Goal: Information Seeking & Learning: Learn about a topic

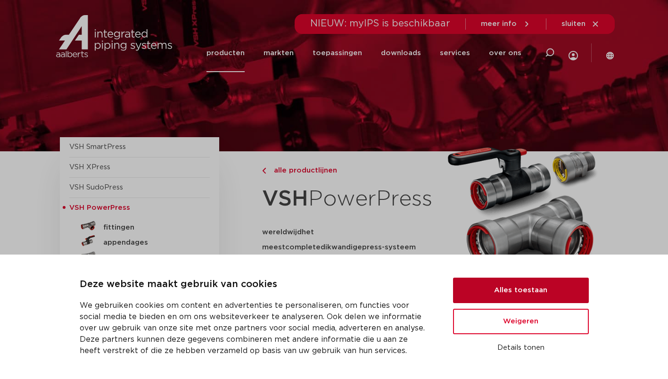
click at [484, 291] on button "Alles toestaan" at bounding box center [521, 290] width 136 height 25
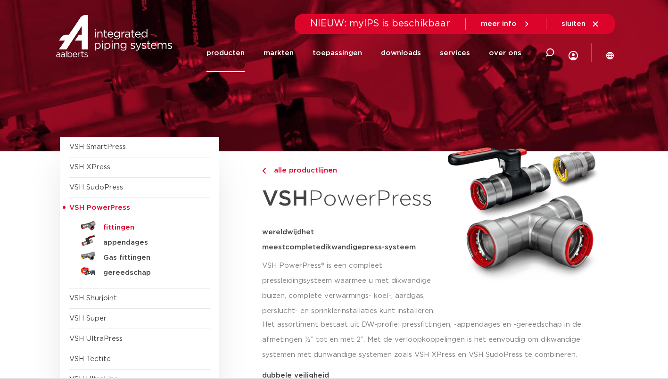
click at [122, 228] on h5 "fittingen" at bounding box center [149, 227] width 93 height 8
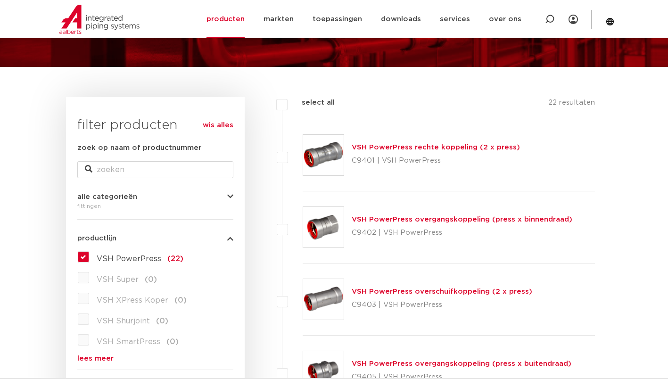
scroll to position [93, 0]
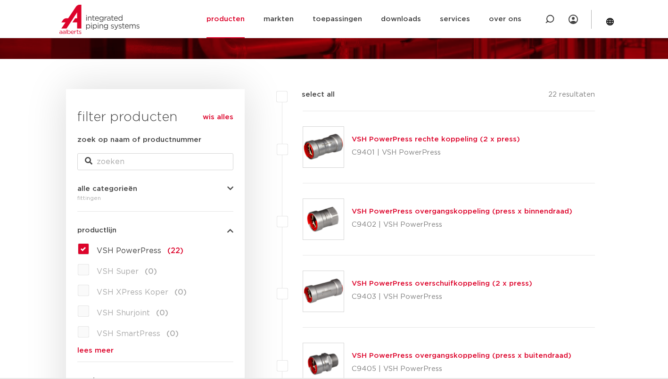
click at [457, 142] on link "VSH PowerPress rechte koppeling (2 x press)" at bounding box center [435, 139] width 168 height 7
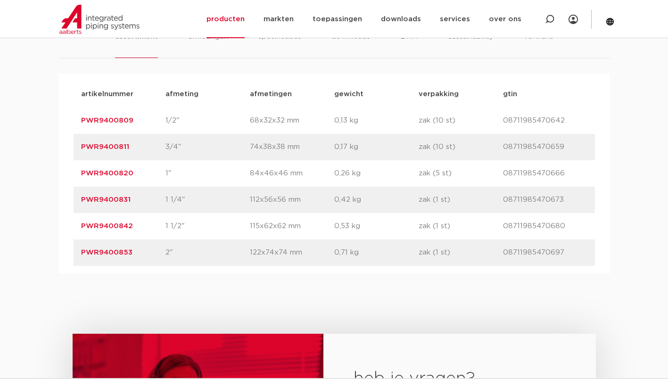
scroll to position [618, 0]
click at [244, 15] on link "producten" at bounding box center [225, 19] width 38 height 38
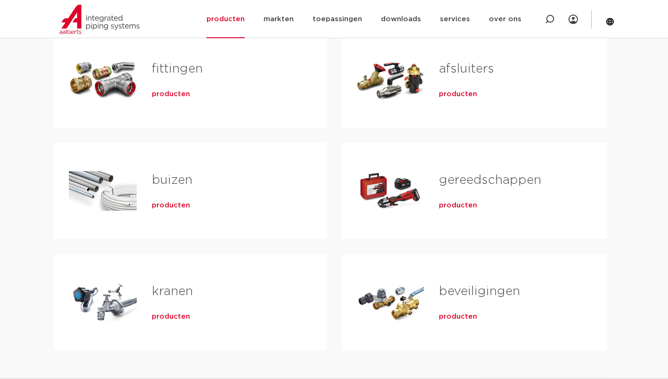
scroll to position [204, 0]
click at [186, 93] on span "producten" at bounding box center [171, 93] width 38 height 9
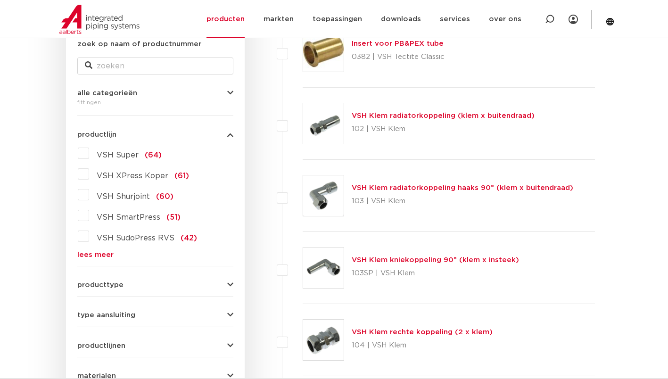
scroll to position [191, 0]
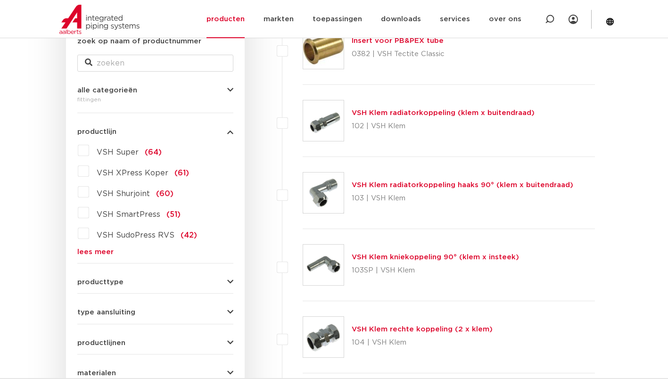
click at [87, 253] on link "lees meer" at bounding box center [155, 251] width 156 height 7
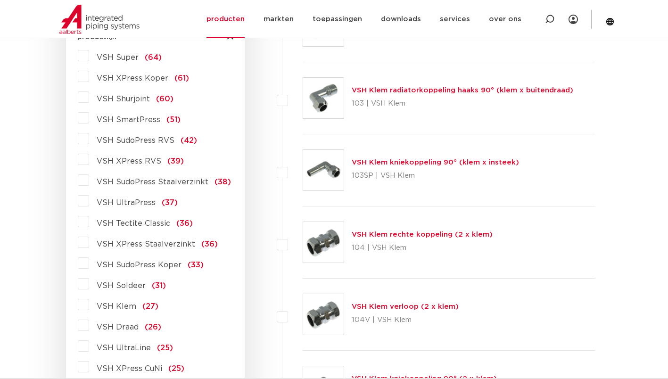
scroll to position [286, 0]
click at [111, 207] on span "VSH UltraPress" at bounding box center [126, 203] width 59 height 8
click at [0, 0] on input "VSH UltraPress (37)" at bounding box center [0, 0] width 0 height 0
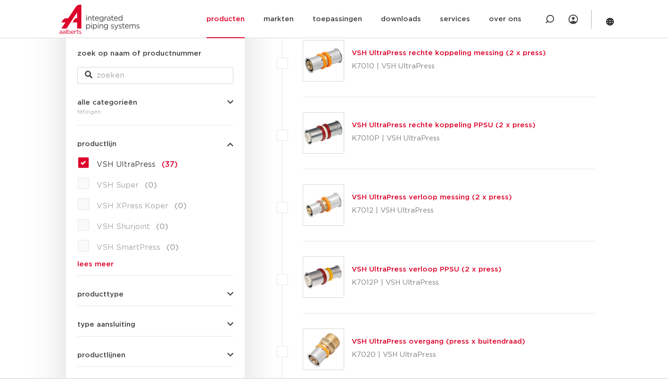
scroll to position [286, 0]
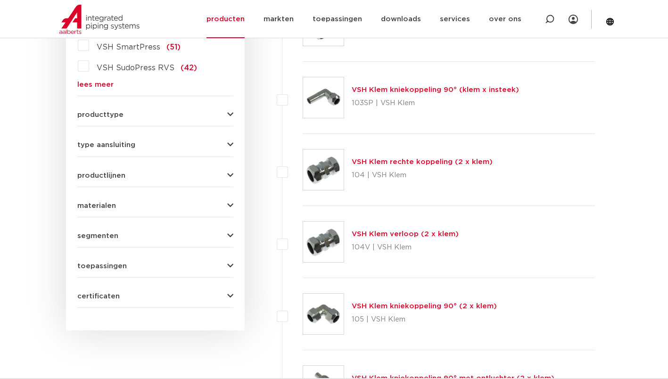
scroll to position [358, 0]
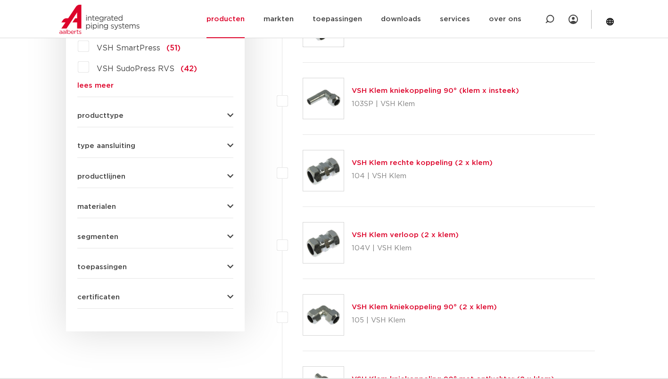
click at [87, 146] on span "type aansluiting" at bounding box center [106, 145] width 58 height 7
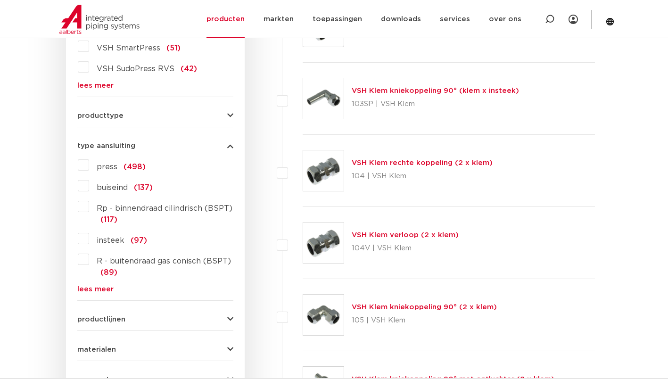
click at [89, 167] on label "press (498)" at bounding box center [117, 164] width 57 height 15
click at [0, 0] on input "press (498)" at bounding box center [0, 0] width 0 height 0
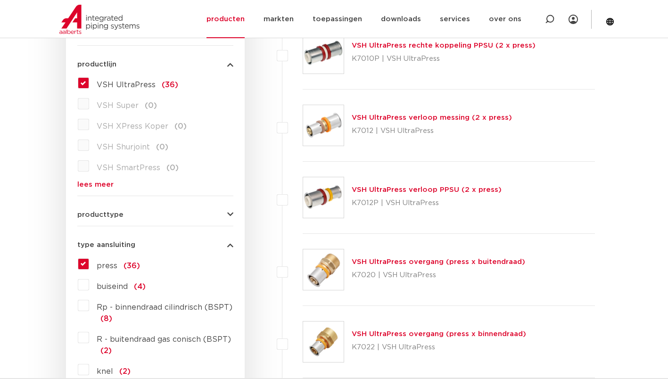
scroll to position [247, 0]
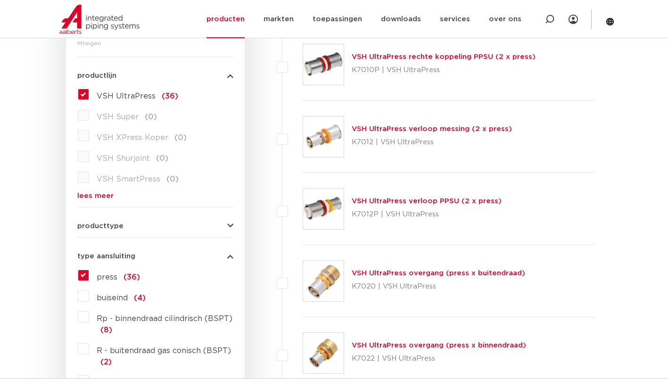
click at [89, 96] on label "VSH UltraPress (36)" at bounding box center [133, 94] width 89 height 15
click at [0, 0] on input "VSH UltraPress (36)" at bounding box center [0, 0] width 0 height 0
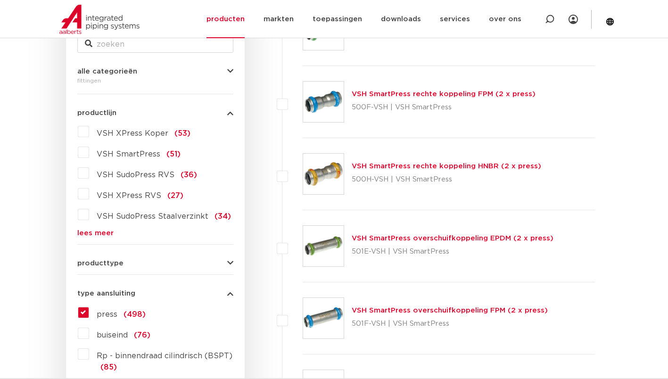
scroll to position [209, 0]
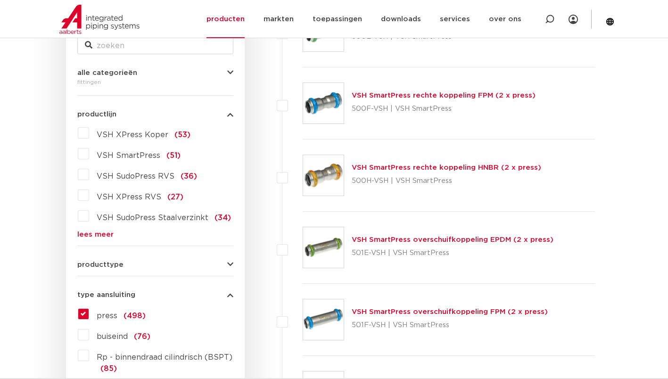
click at [81, 235] on link "lees meer" at bounding box center [155, 234] width 156 height 7
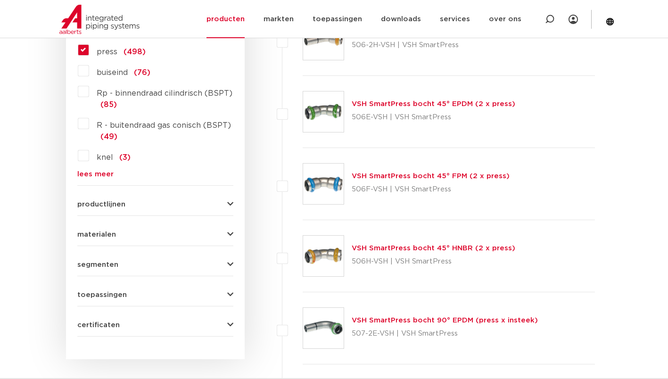
scroll to position [1218, 0]
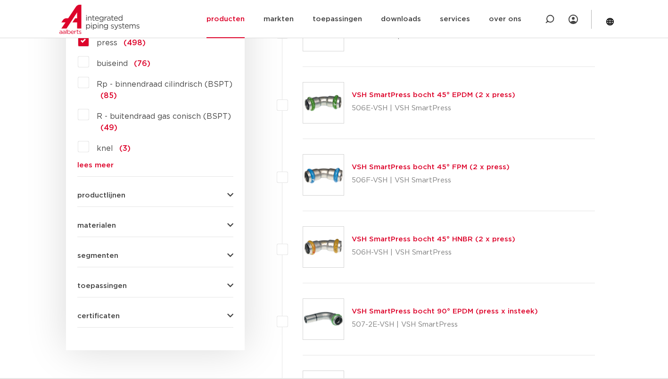
click at [84, 227] on span "materialen" at bounding box center [96, 225] width 39 height 7
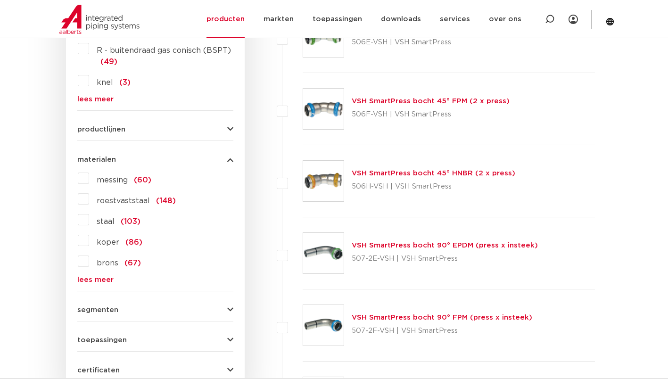
scroll to position [1288, 0]
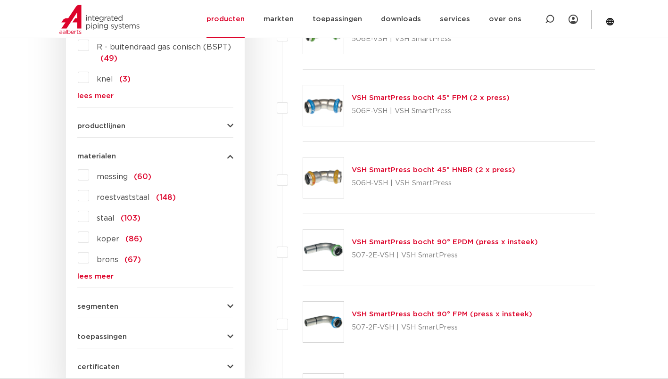
click at [89, 220] on label "staal (103)" at bounding box center [114, 216] width 51 height 15
click at [0, 0] on input "staal (103)" at bounding box center [0, 0] width 0 height 0
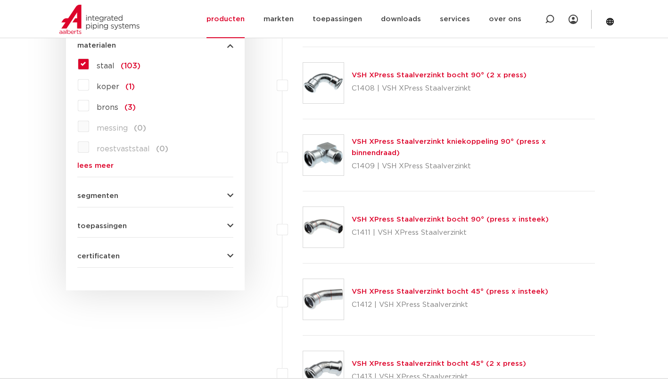
scroll to position [667, 0]
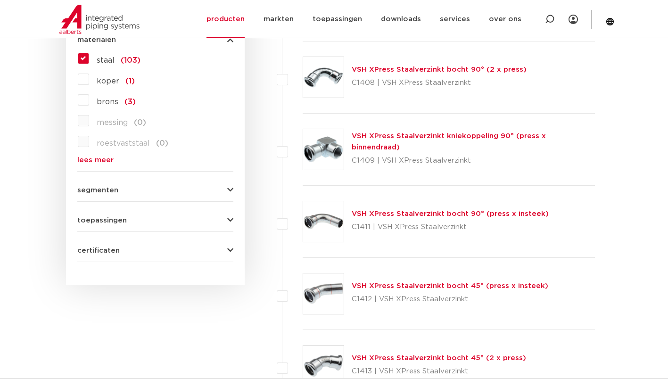
click at [86, 222] on span "toepassingen" at bounding box center [101, 220] width 49 height 7
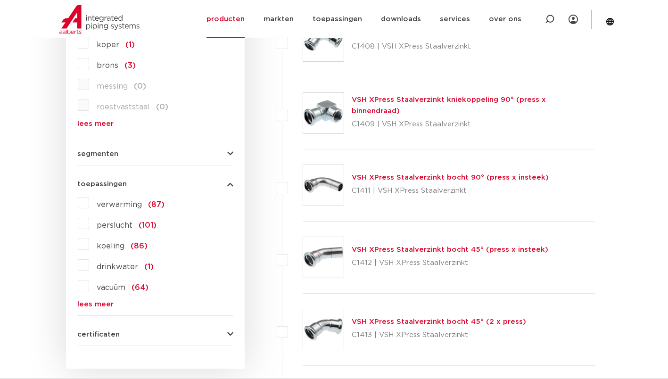
scroll to position [705, 0]
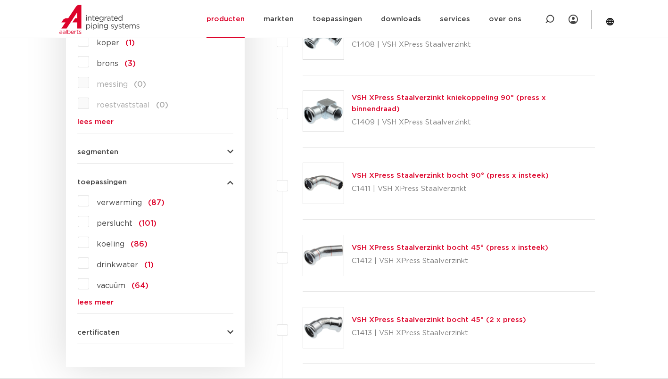
click at [79, 302] on link "lees meer" at bounding box center [155, 302] width 156 height 7
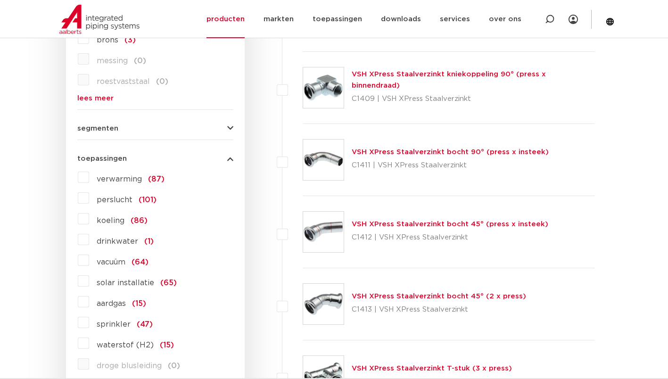
scroll to position [730, 0]
click at [89, 222] on label "koeling (86)" at bounding box center [118, 217] width 58 height 15
click at [0, 0] on input "koeling (86)" at bounding box center [0, 0] width 0 height 0
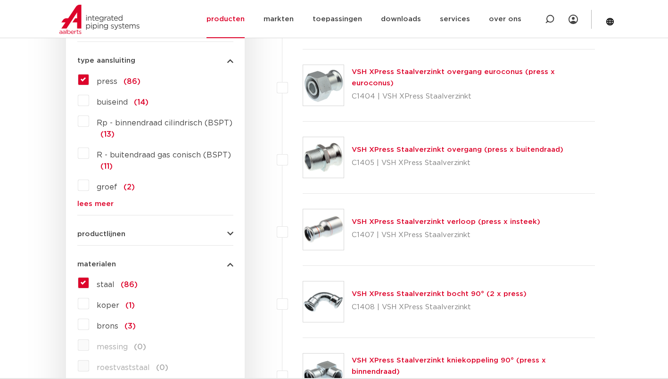
scroll to position [441, 0]
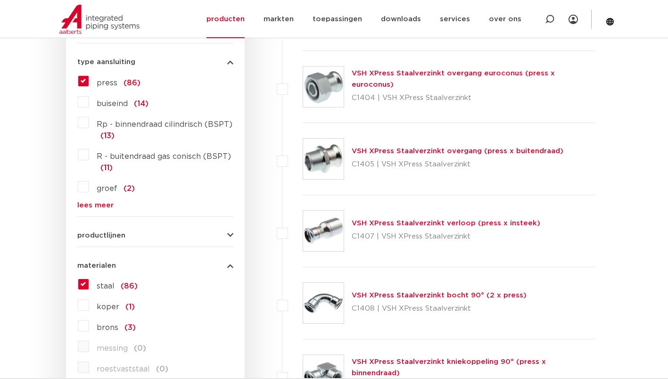
click at [84, 233] on span "productlijnen" at bounding box center [101, 235] width 48 height 7
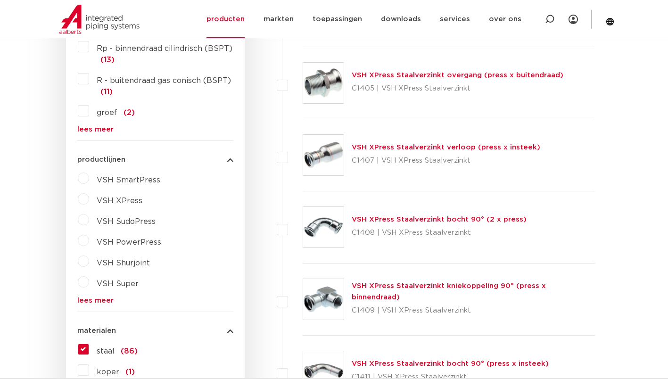
scroll to position [520, 0]
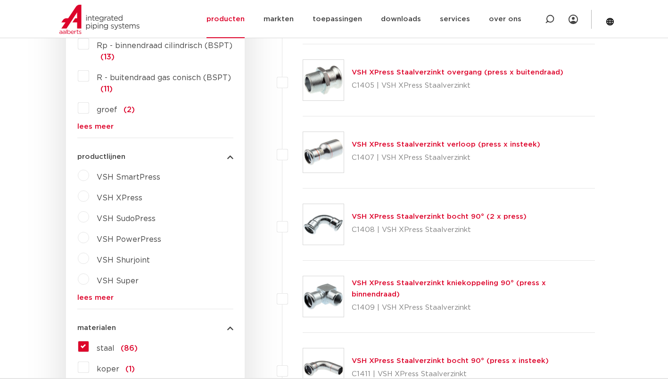
click at [79, 299] on link "lees meer" at bounding box center [155, 297] width 156 height 7
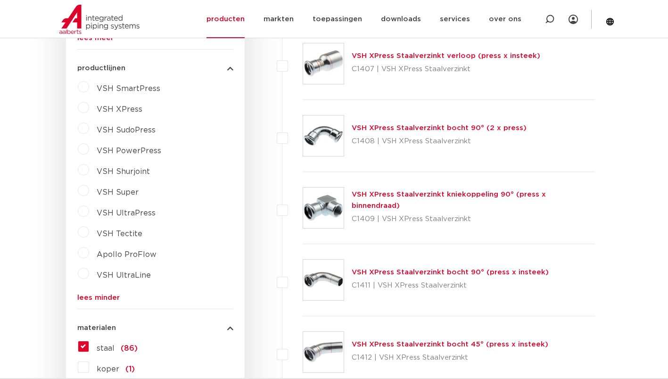
scroll to position [609, 0]
click at [89, 276] on label "VSH UltraLine" at bounding box center [120, 272] width 62 height 15
click at [116, 297] on select "maak een keuze VSH UltraLine fittingen PPSU VSH UltraLine fittingen messing VSH…" at bounding box center [164, 296] width 134 height 21
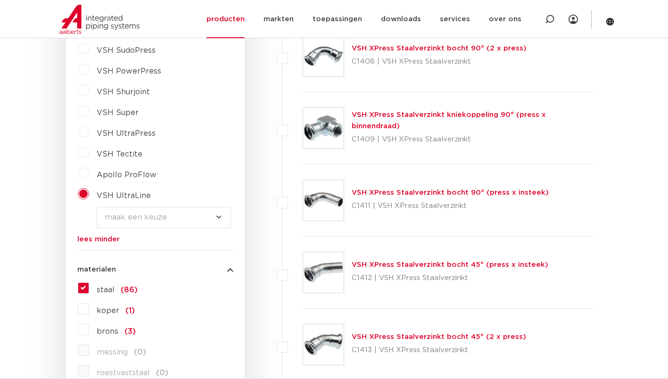
scroll to position [690, 0]
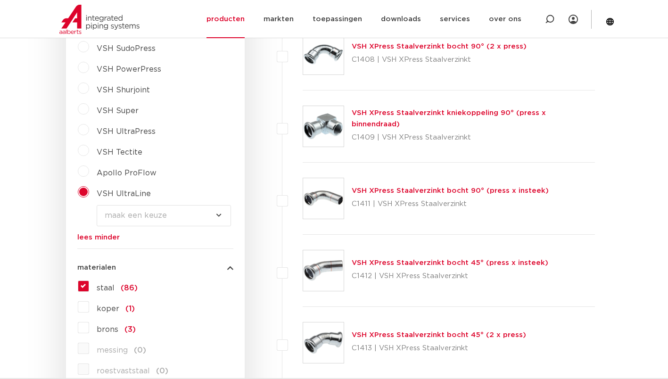
click at [117, 216] on select "maak een keuze VSH UltraLine fittingen PPSU VSH UltraLine fittingen messing VSH…" at bounding box center [164, 215] width 134 height 21
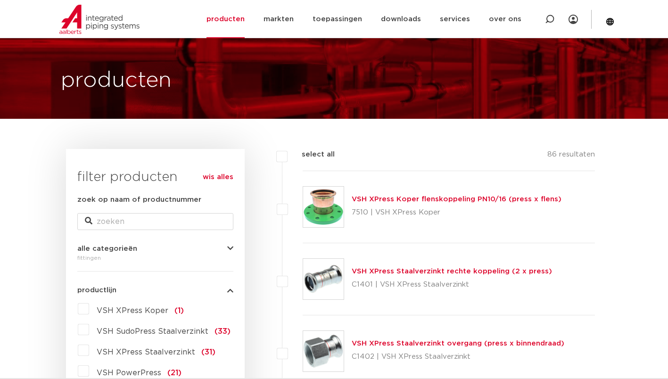
scroll to position [32, 0]
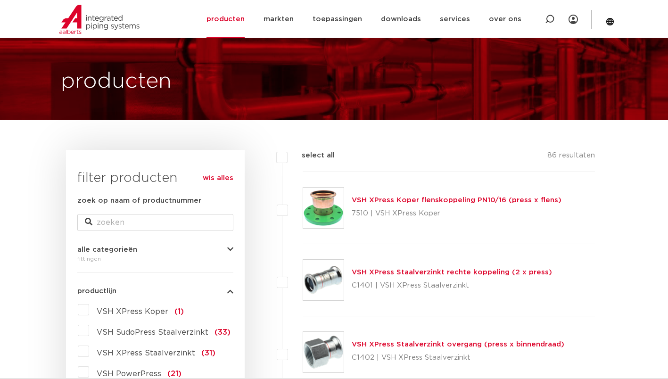
click at [214, 181] on link "wis alles" at bounding box center [218, 177] width 31 height 11
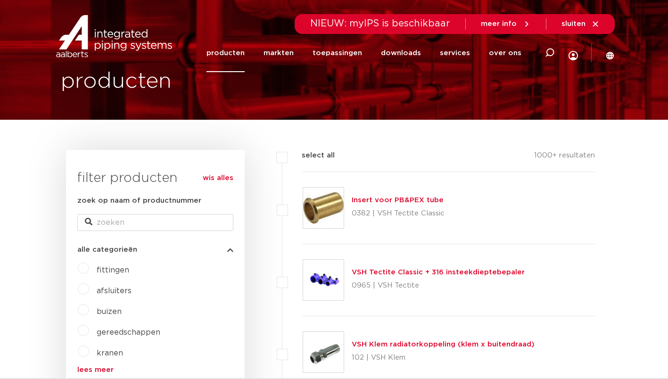
scroll to position [32, 0]
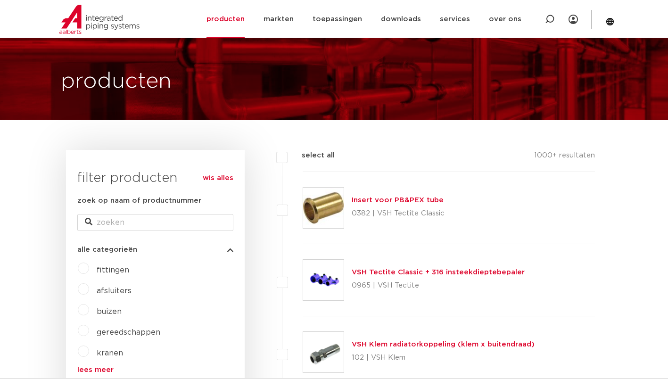
click at [218, 180] on link "wis alles" at bounding box center [218, 177] width 31 height 11
click at [237, 19] on link "producten" at bounding box center [225, 19] width 38 height 38
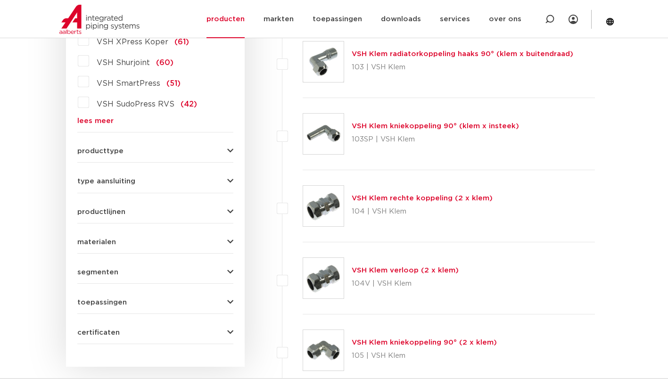
scroll to position [324, 0]
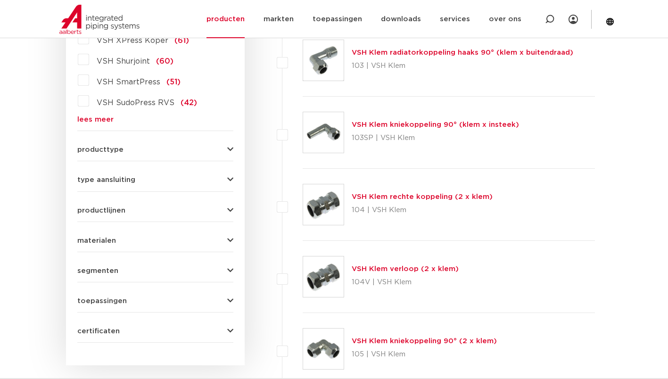
click at [87, 182] on span "type aansluiting" at bounding box center [106, 179] width 58 height 7
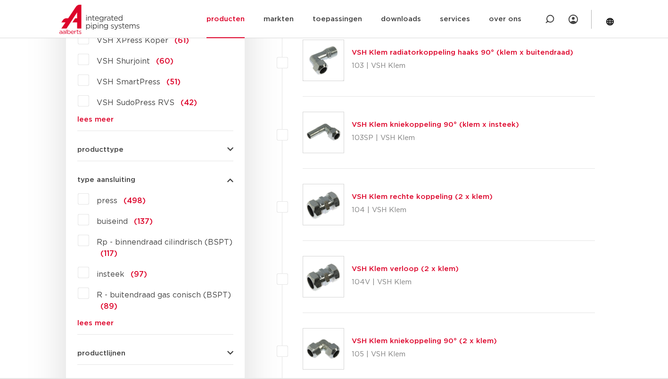
click at [89, 199] on label "press (498)" at bounding box center [117, 198] width 57 height 15
click at [0, 0] on input "press (498)" at bounding box center [0, 0] width 0 height 0
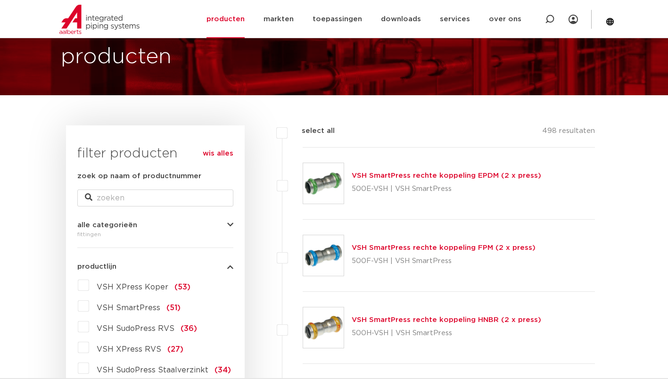
scroll to position [53, 0]
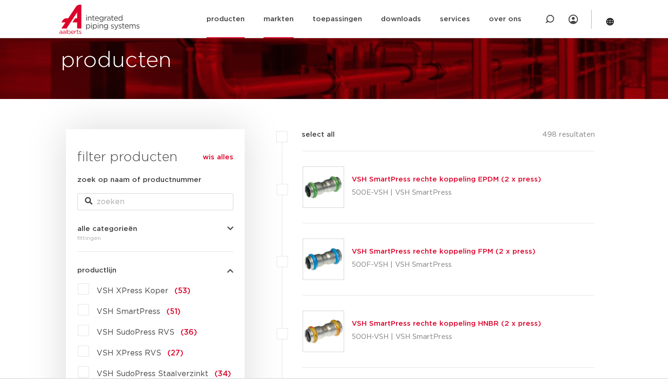
click at [290, 22] on link "markten" at bounding box center [278, 19] width 30 height 38
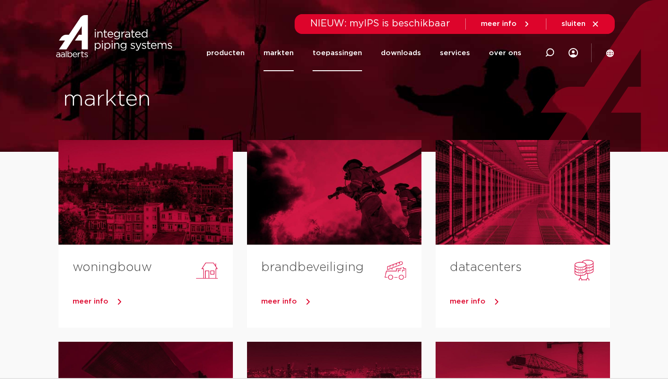
click at [350, 52] on link "toepassingen" at bounding box center [336, 53] width 49 height 36
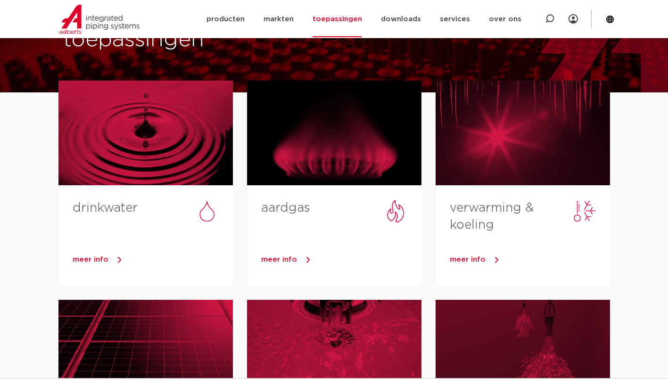
scroll to position [61, 0]
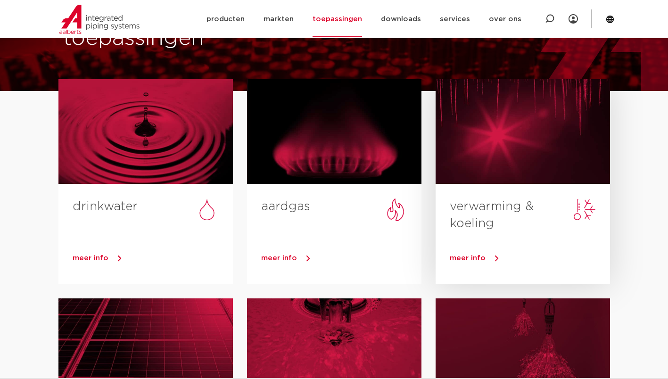
click at [542, 134] on div at bounding box center [522, 131] width 174 height 105
click at [479, 259] on span "meer info" at bounding box center [467, 257] width 36 height 7
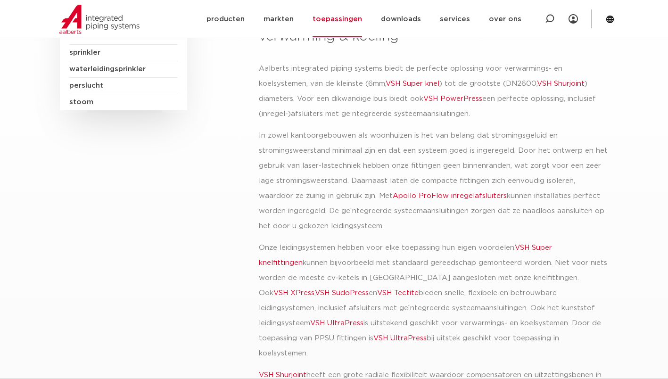
scroll to position [159, 0]
click at [569, 86] on link "VSH Shurjoint" at bounding box center [561, 83] width 48 height 7
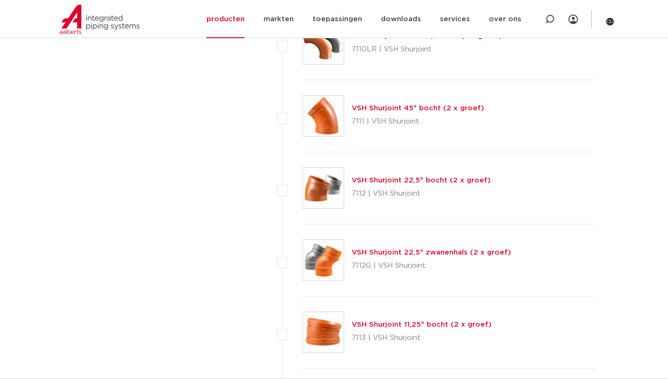
scroll to position [868, 0]
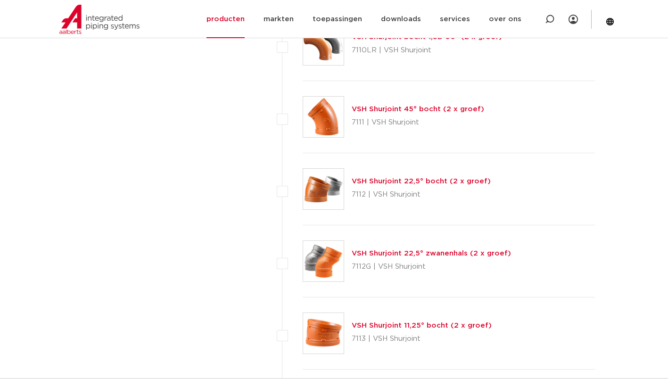
click at [397, 121] on p "7111 | VSH Shurjoint" at bounding box center [417, 122] width 132 height 15
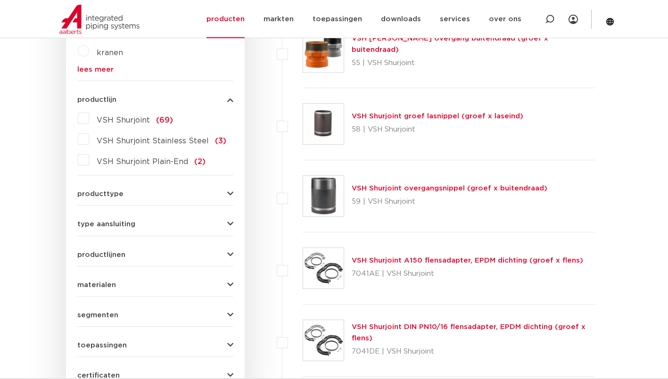
scroll to position [427, 0]
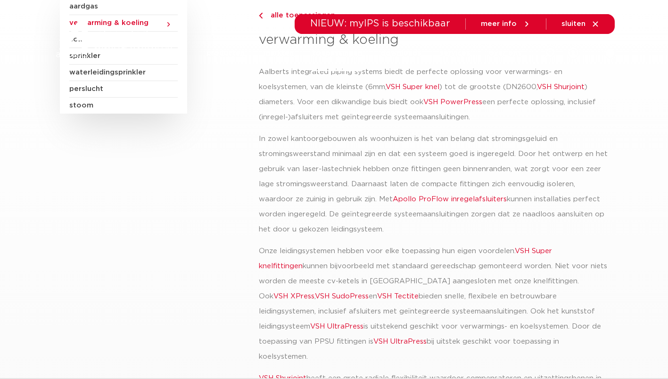
click at [470, 103] on link "VSH PowerPress" at bounding box center [452, 101] width 59 height 7
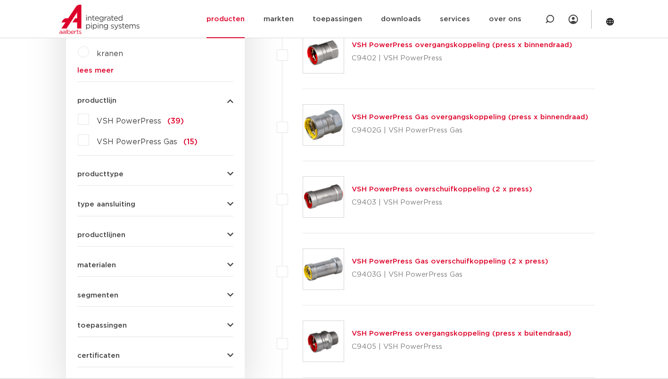
click at [89, 123] on label "VSH PowerPress (39)" at bounding box center [136, 119] width 95 height 15
click at [0, 0] on input "VSH PowerPress (39)" at bounding box center [0, 0] width 0 height 0
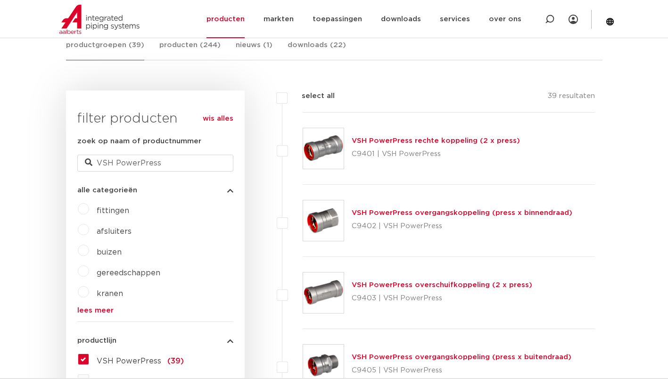
scroll to position [188, 0]
click at [459, 142] on link "VSH PowerPress rechte koppeling (2 x press)" at bounding box center [435, 140] width 168 height 7
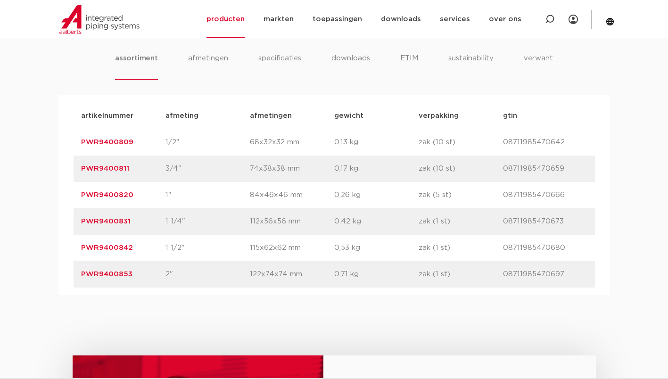
scroll to position [627, 0]
